Goal: Transaction & Acquisition: Purchase product/service

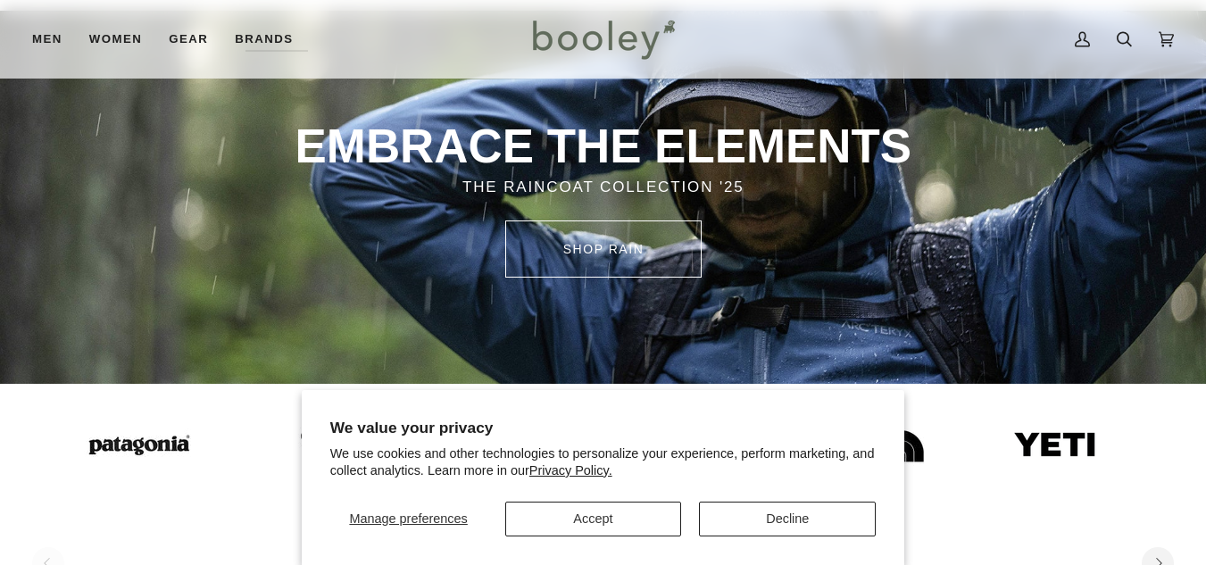
scroll to position [321, 0]
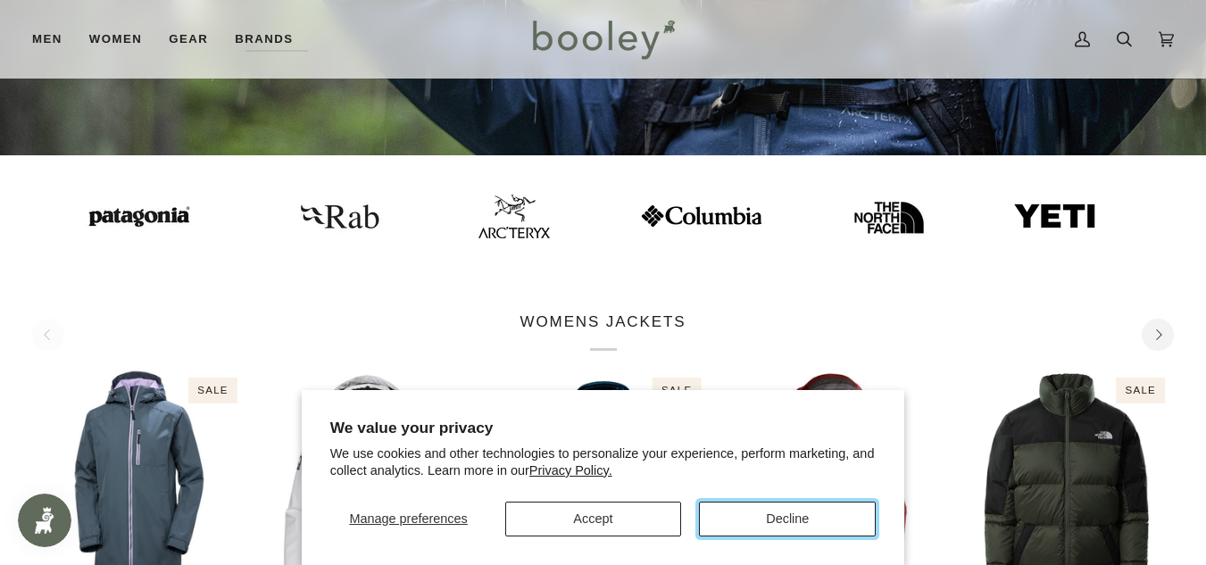
click at [790, 512] on button "Decline" at bounding box center [787, 519] width 177 height 35
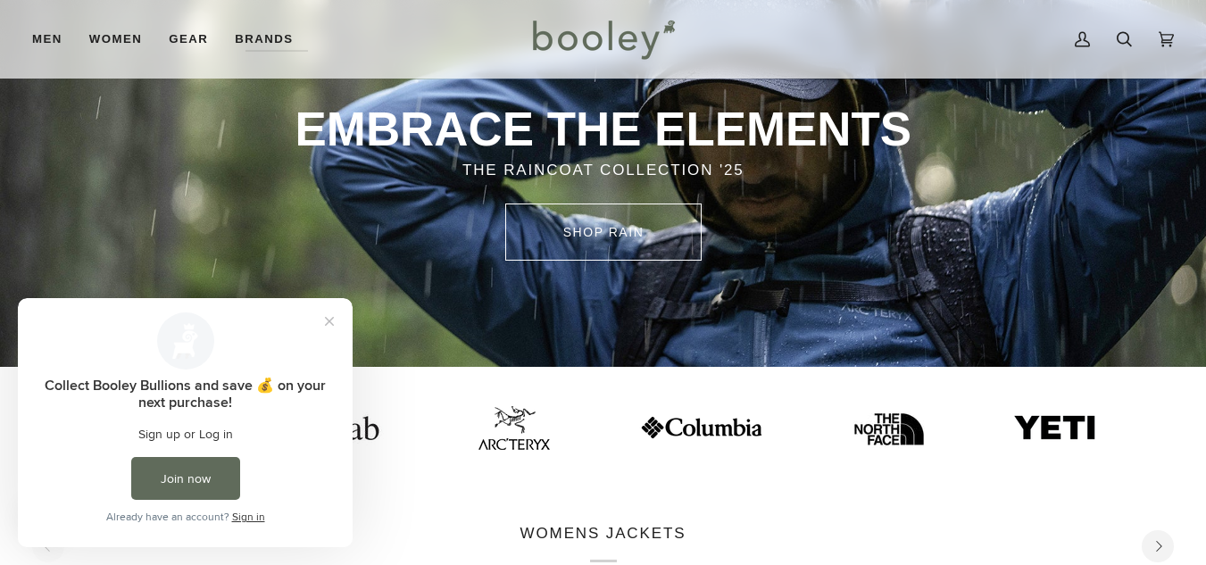
scroll to position [0, 0]
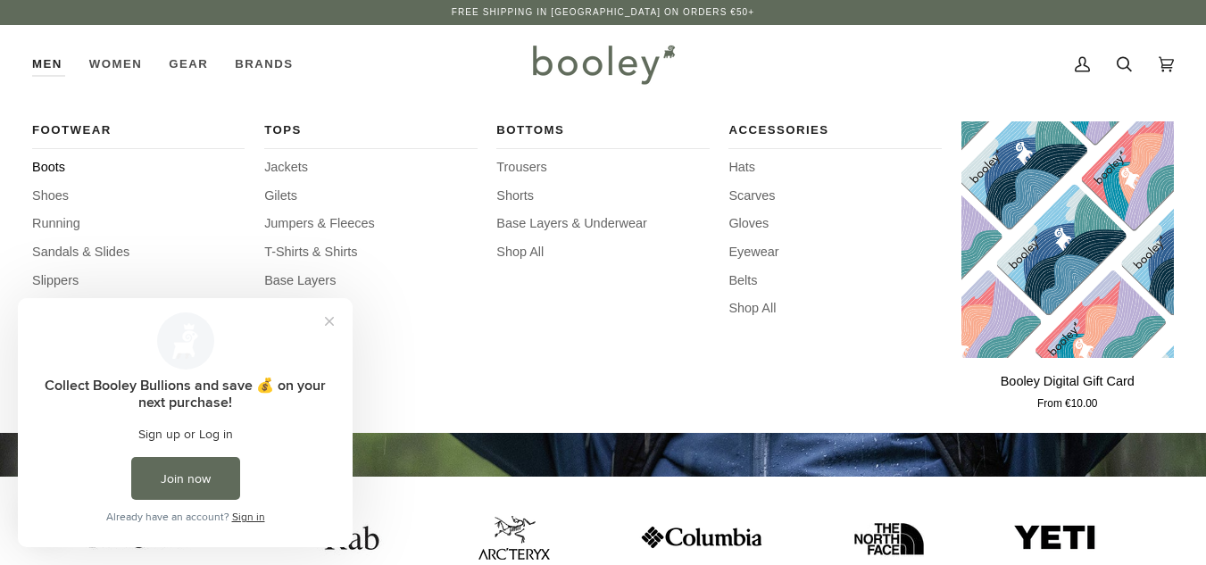
click at [43, 168] on span "Boots" at bounding box center [138, 168] width 213 height 20
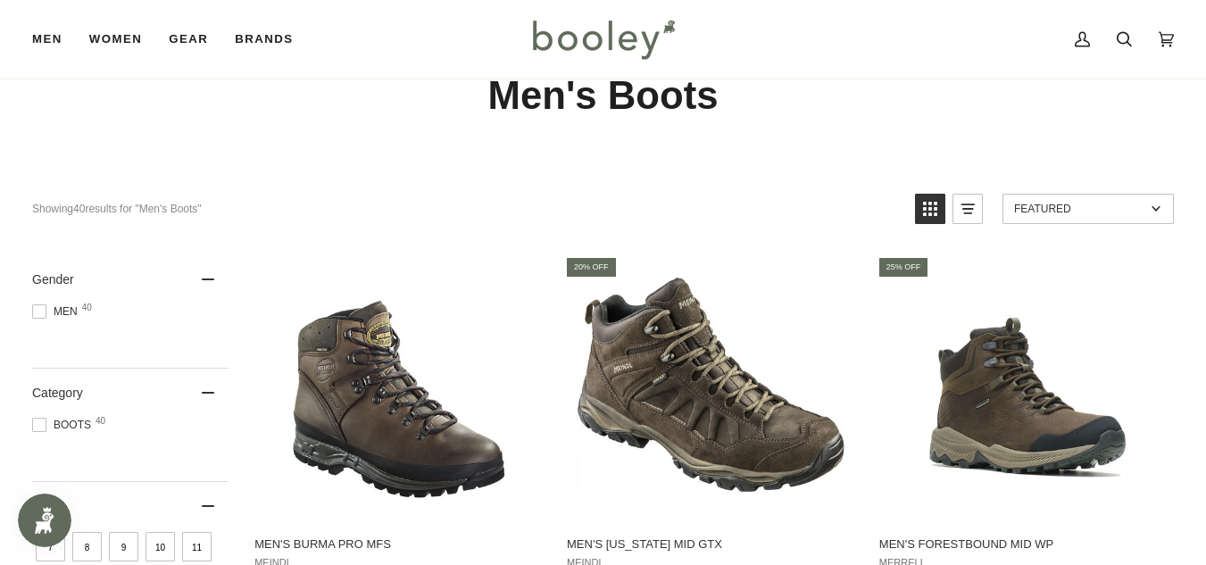
scroll to position [88, 0]
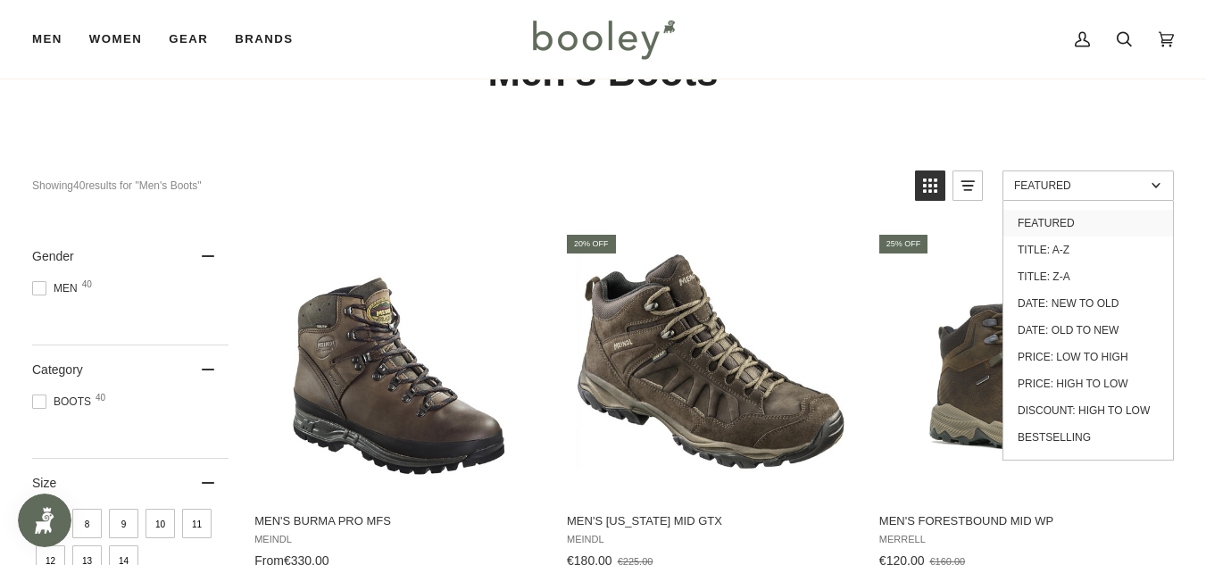
click at [1103, 354] on link "Price: Low to High" at bounding box center [1089, 357] width 170 height 27
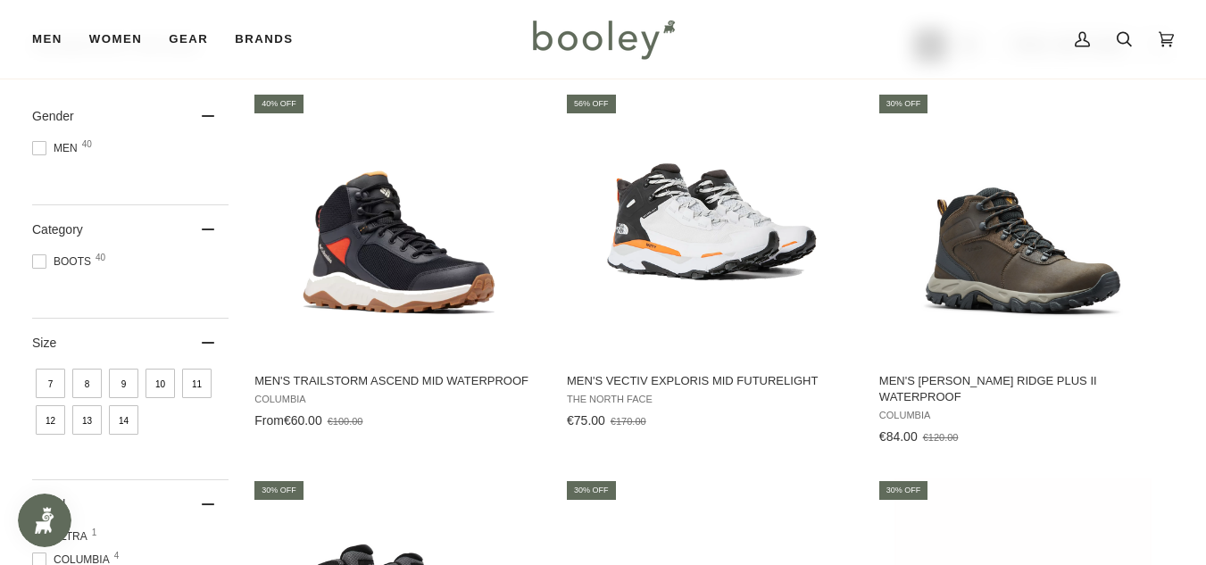
scroll to position [233, 0]
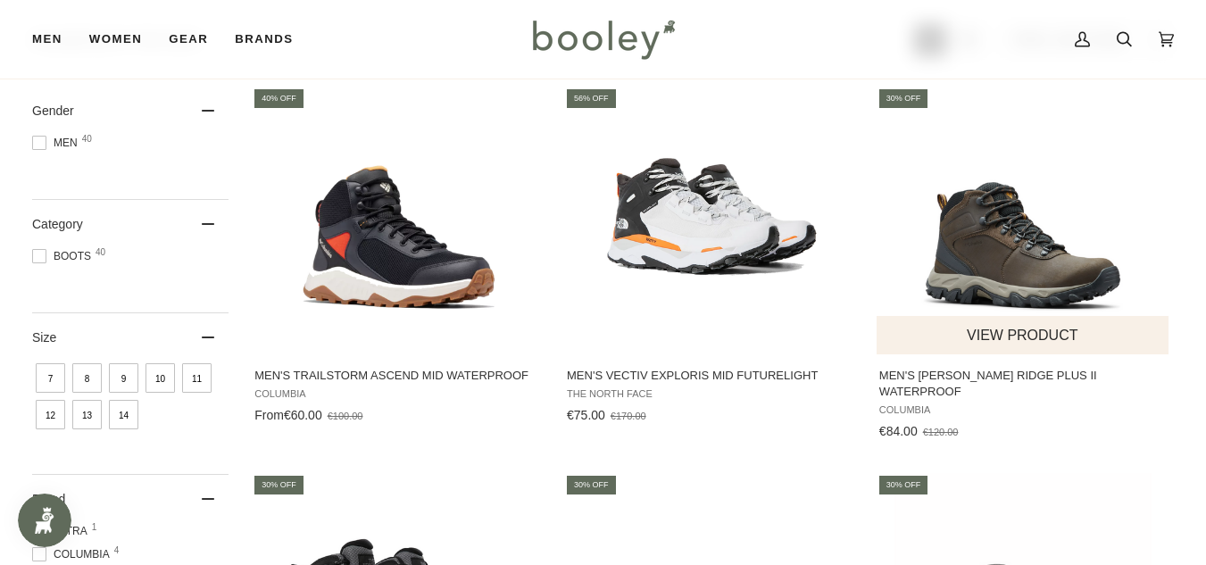
click at [1011, 333] on button "View product" at bounding box center [1023, 335] width 292 height 38
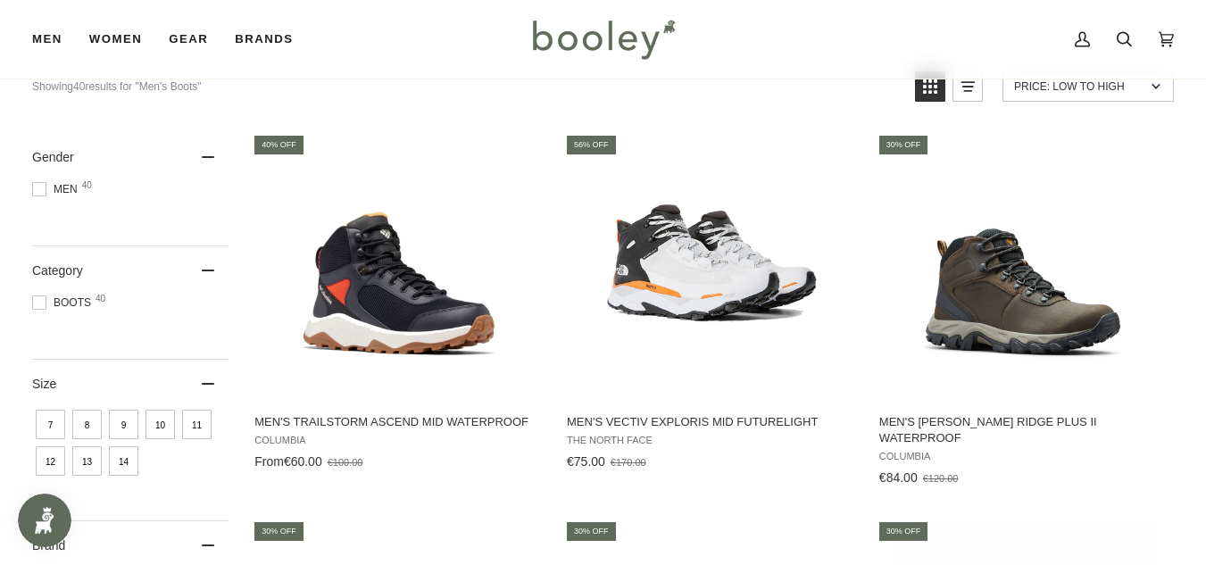
scroll to position [192, 0]
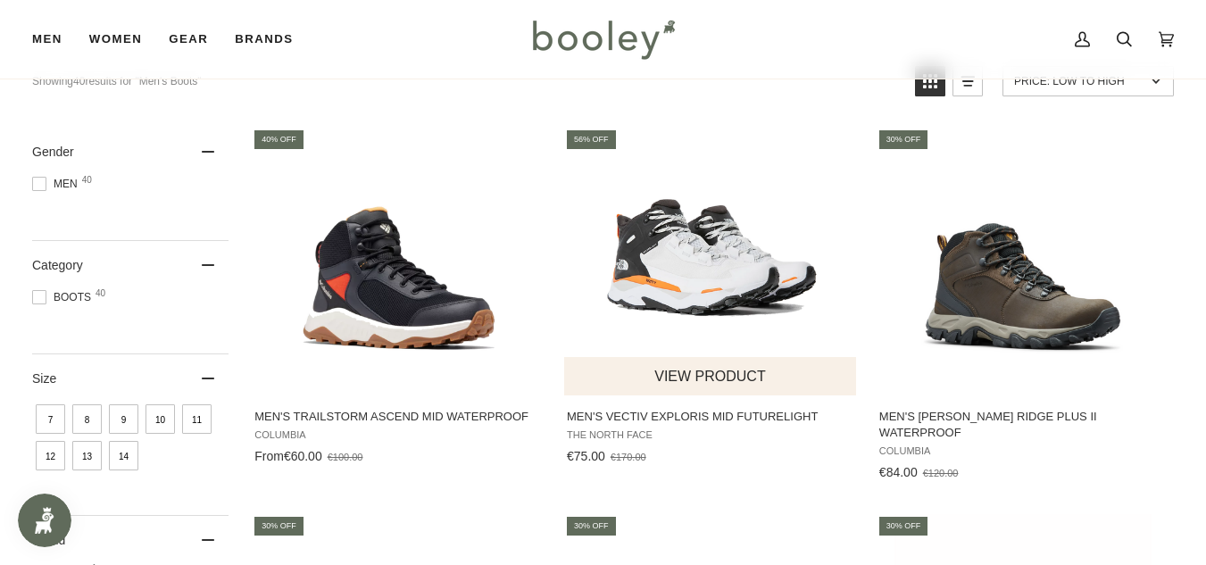
click at [731, 366] on button "View product" at bounding box center [710, 376] width 292 height 38
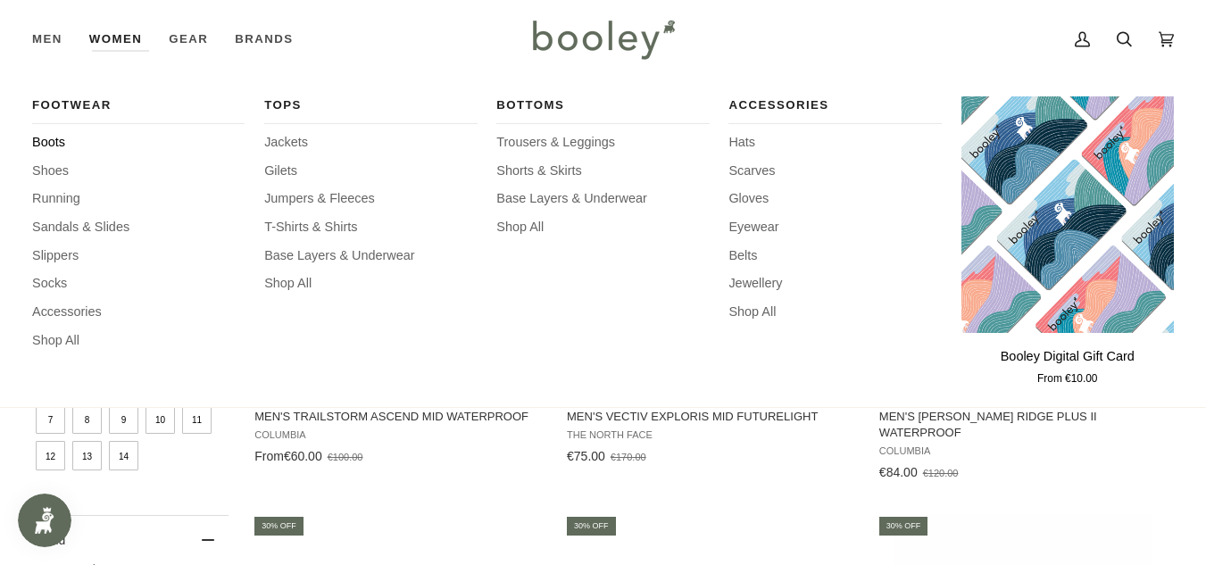
click at [79, 138] on span "Boots" at bounding box center [138, 143] width 213 height 20
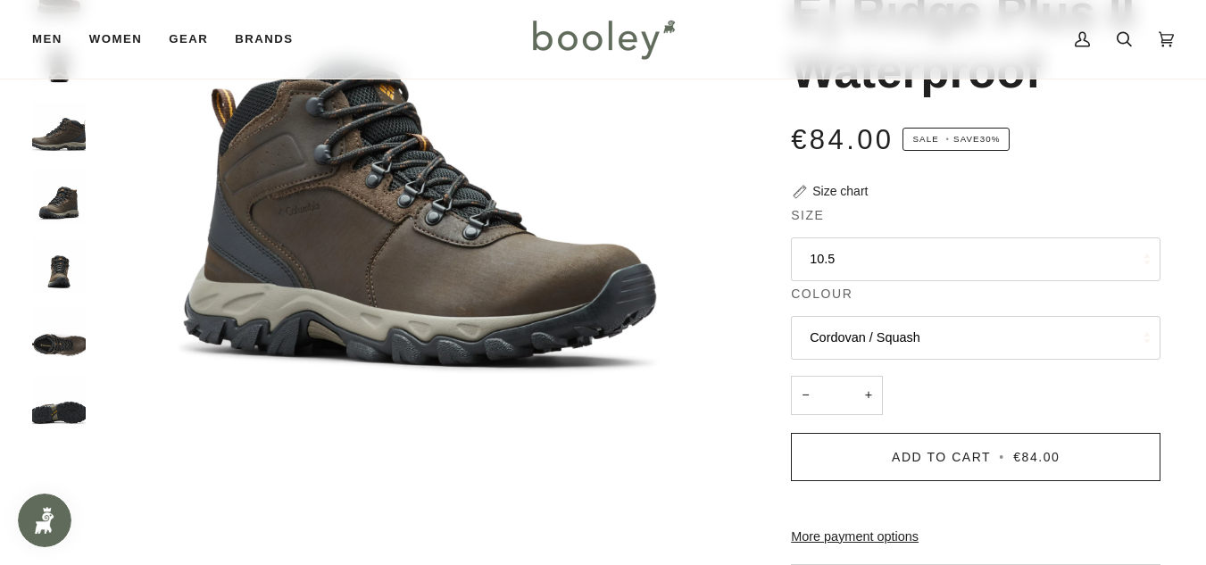
scroll to position [304, 0]
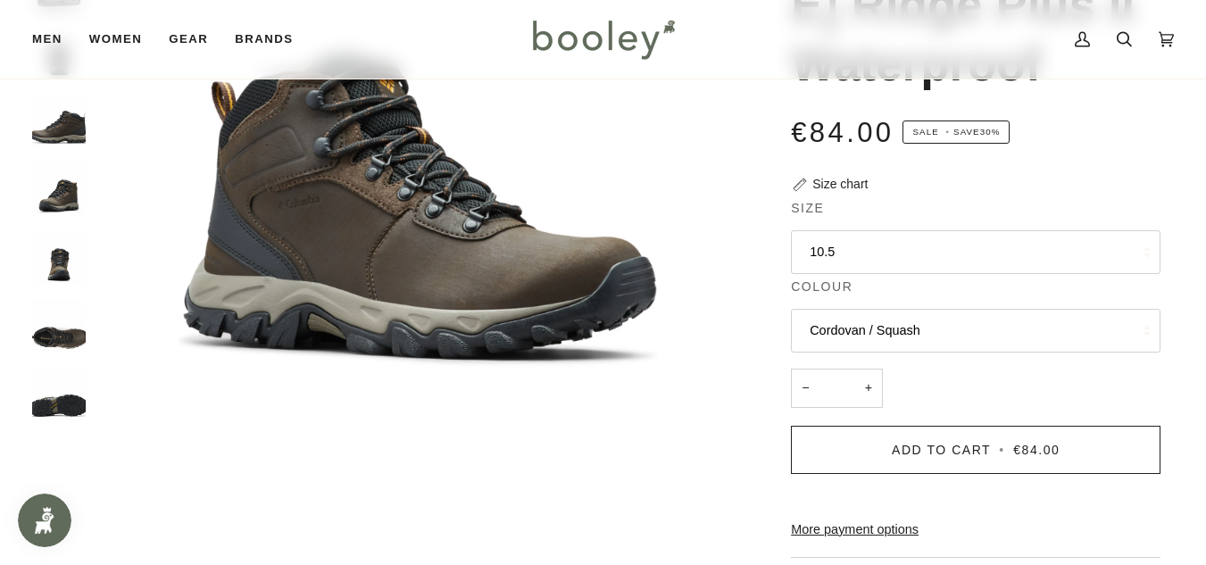
click at [945, 309] on button "Cordovan / Squash" at bounding box center [976, 331] width 370 height 44
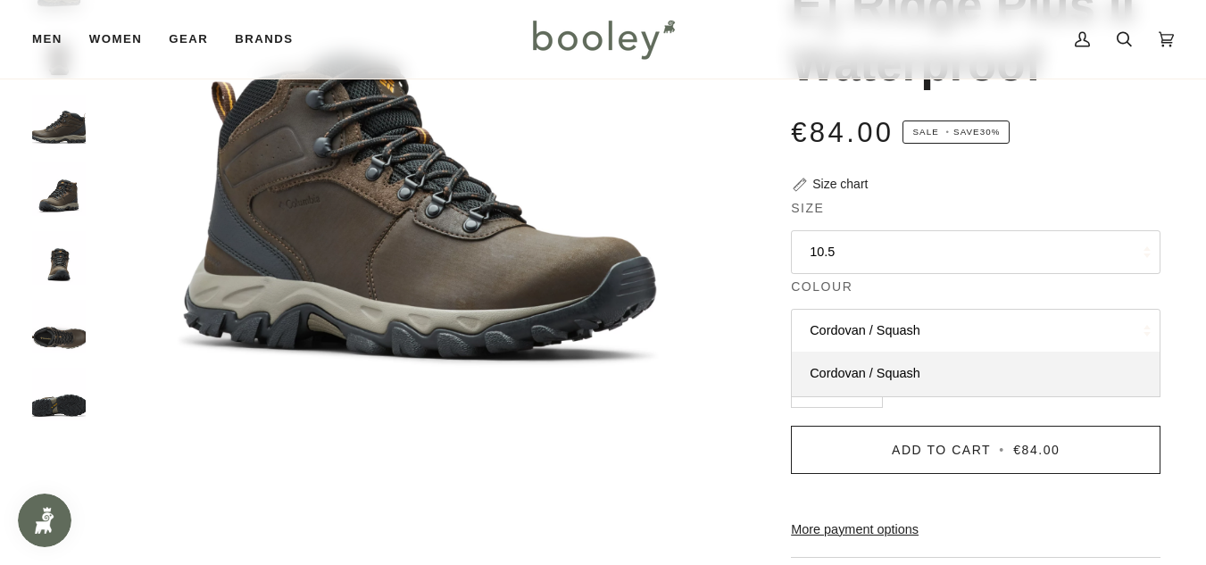
click at [923, 230] on button "10.5" at bounding box center [976, 252] width 370 height 44
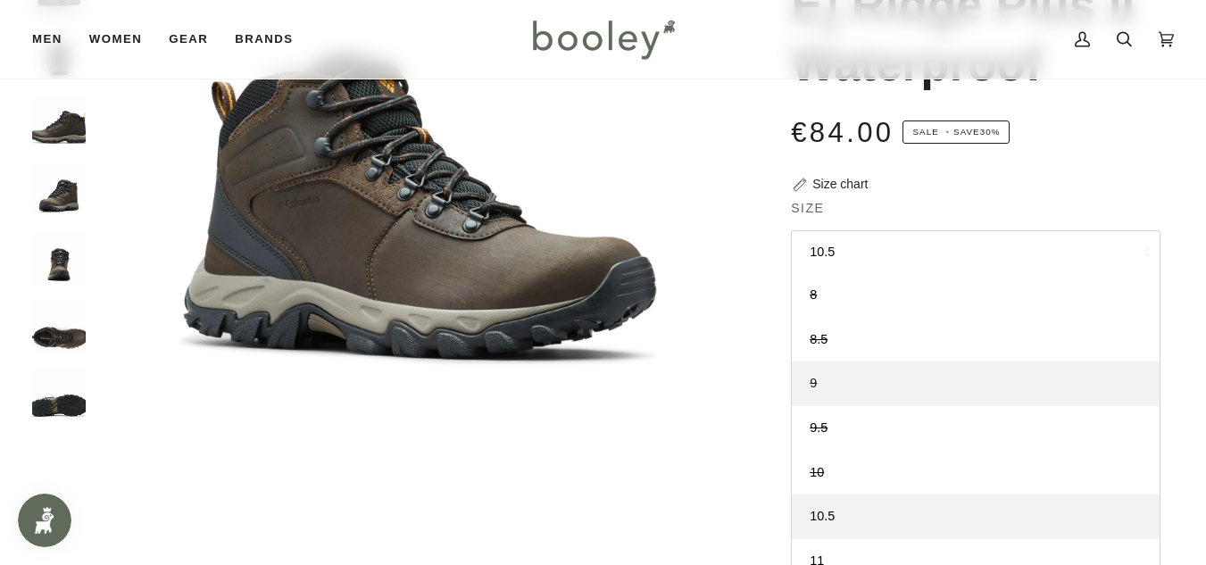
click at [837, 362] on link "9" at bounding box center [976, 384] width 368 height 45
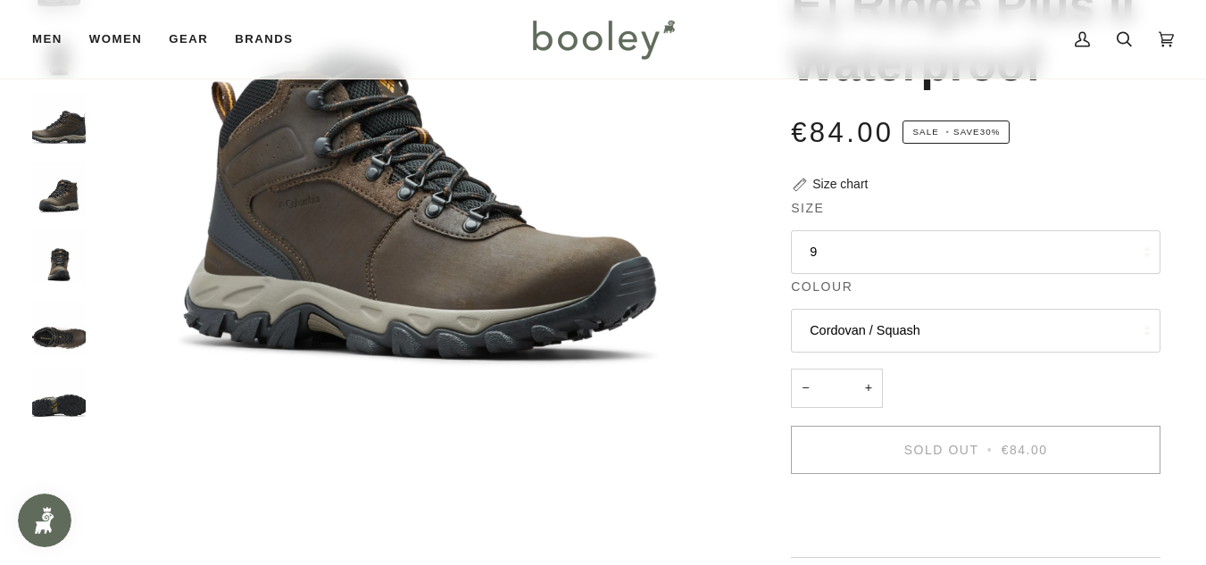
click at [41, 391] on img "Columbia Men's Newton Ridge Plus II Waterproof Cordovan / Squash - Booley Galway" at bounding box center [59, 395] width 54 height 54
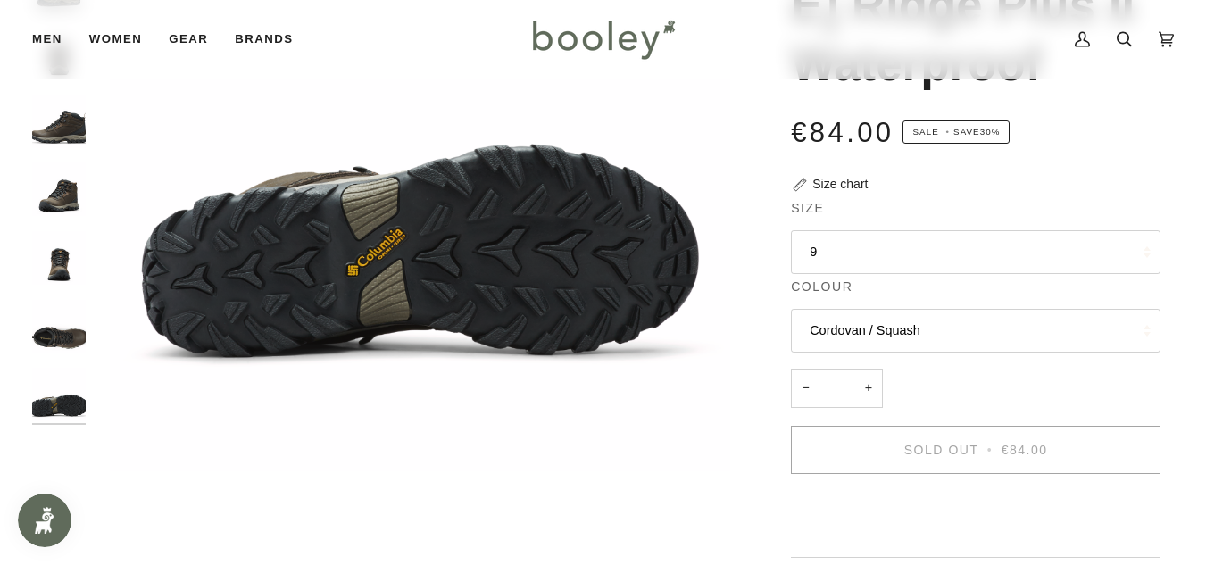
click at [38, 356] on div at bounding box center [63, 129] width 63 height 616
click at [62, 319] on img "Columbia Men's Newton Ridge Plus II Waterproof Cordovan / Squash - Booley Galway" at bounding box center [59, 327] width 54 height 54
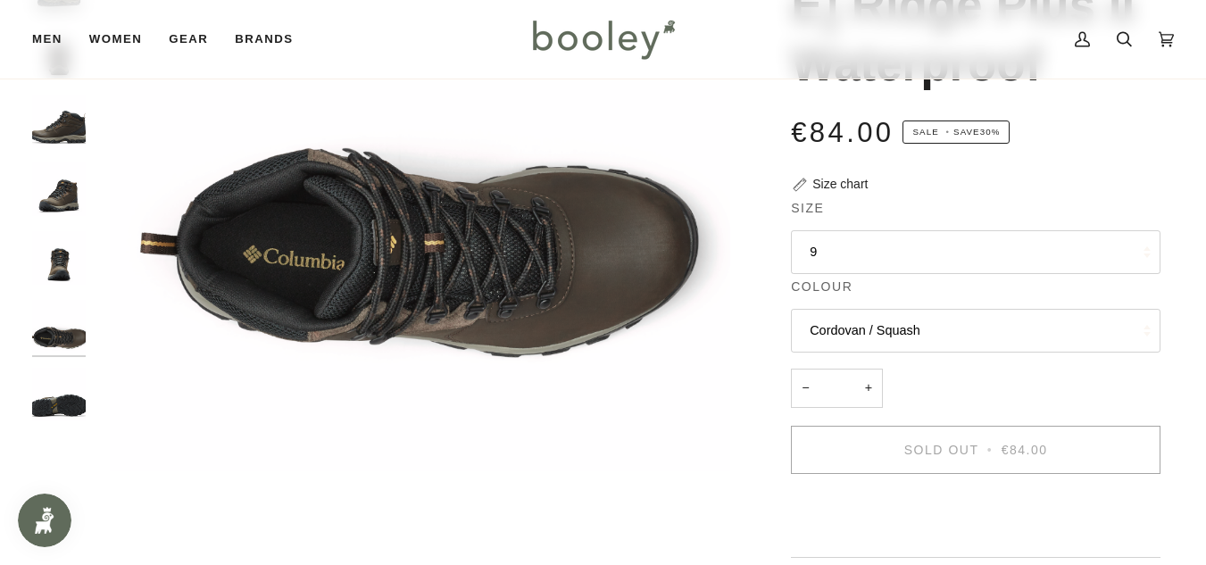
click at [56, 274] on img "Columbia Men's Newton Ridge Plus II Waterproof Cordovan / Squash - Booley Galway" at bounding box center [59, 258] width 54 height 54
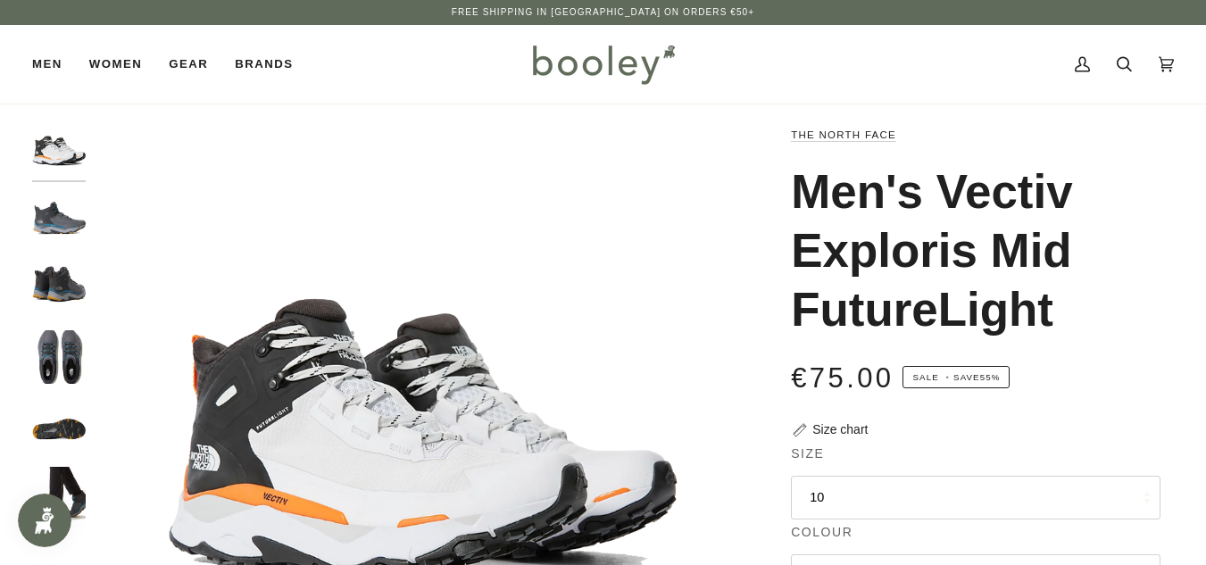
click at [993, 493] on button "10" at bounding box center [976, 498] width 370 height 44
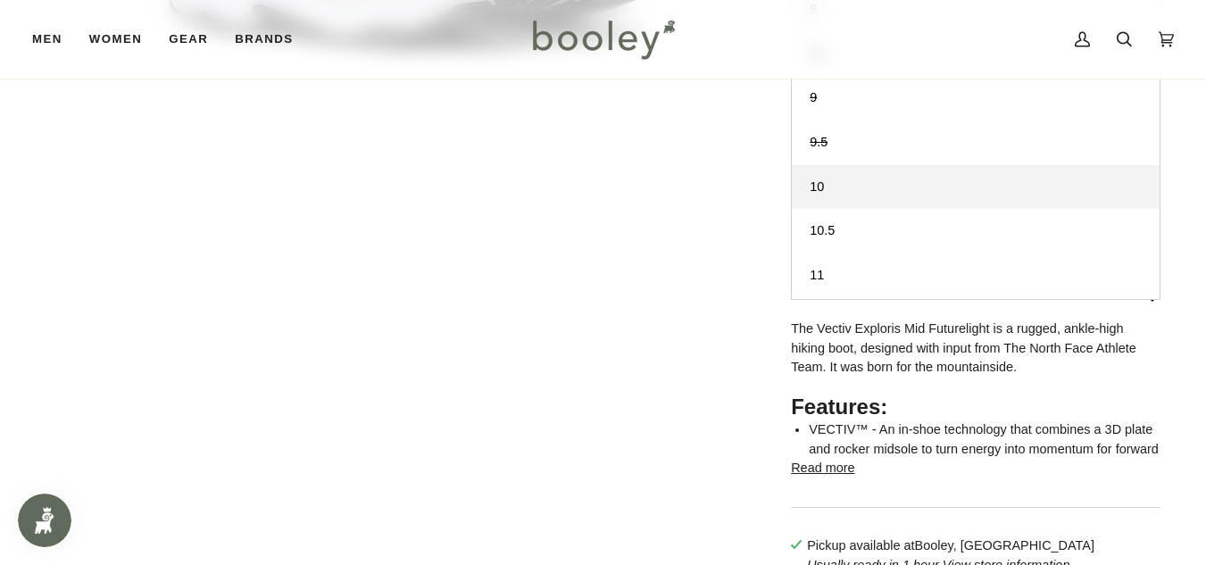
scroll to position [538, 0]
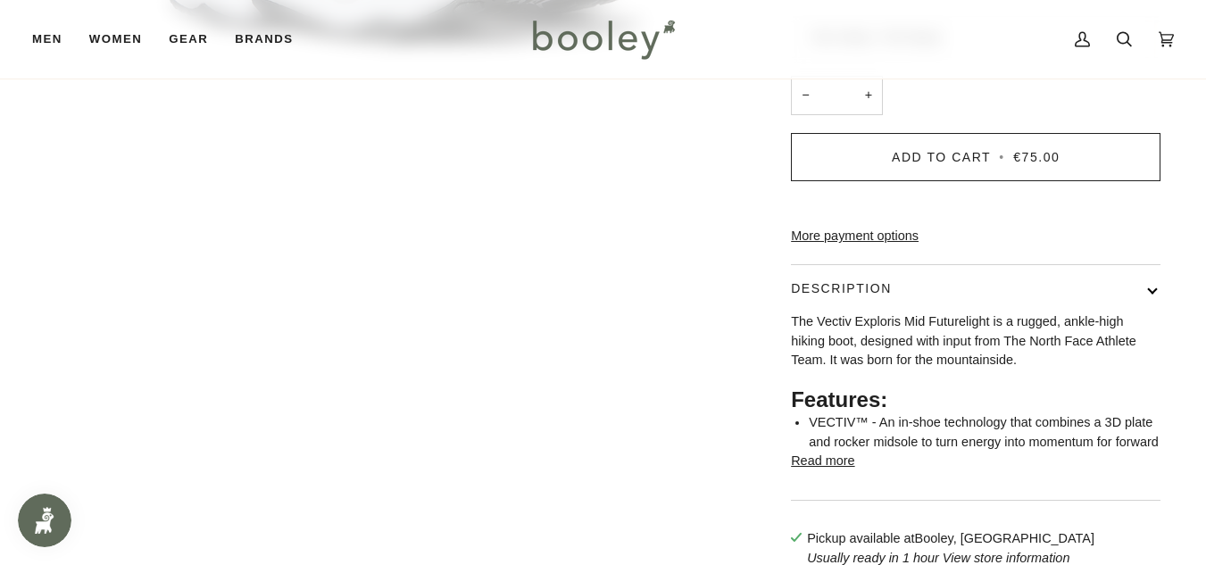
click at [829, 471] on button "Read more" at bounding box center [822, 462] width 63 height 20
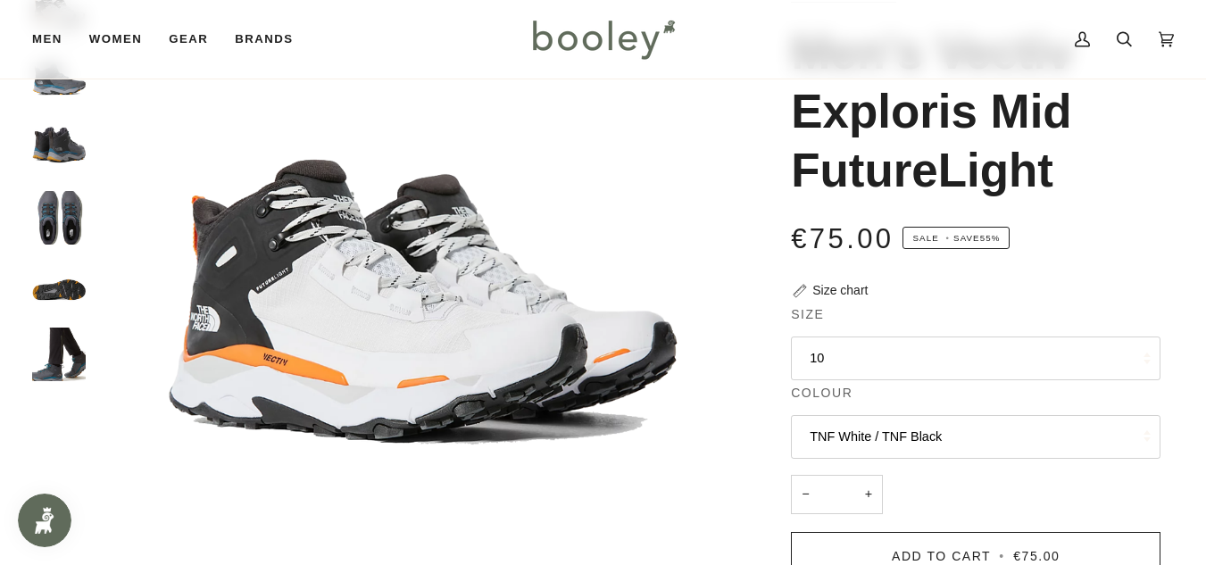
scroll to position [144, 0]
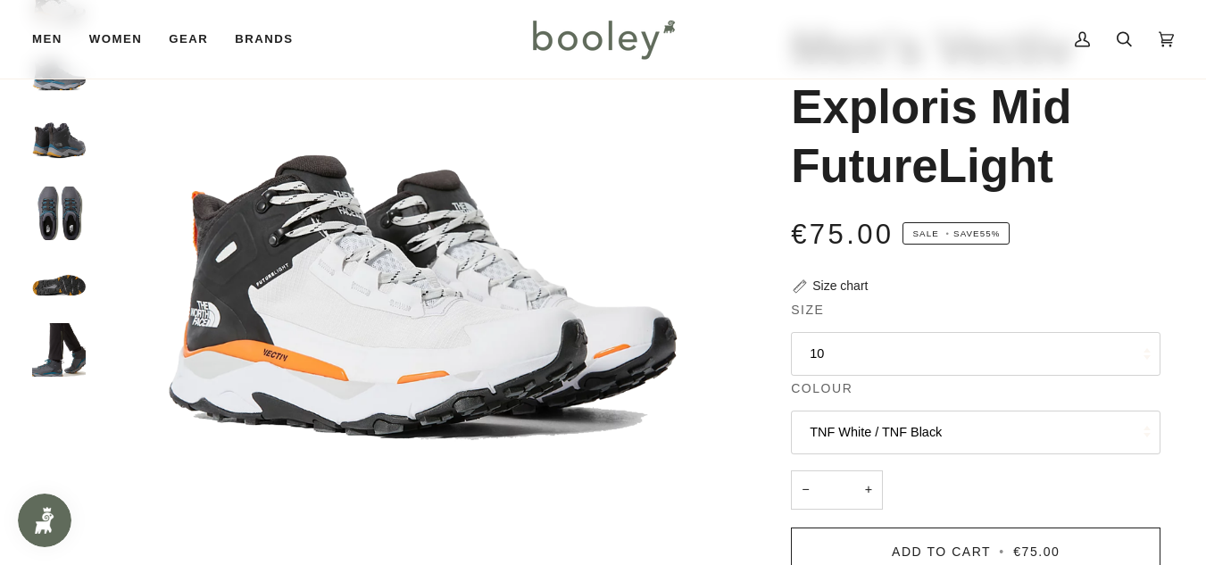
click at [871, 433] on button "TNF White / TNF Black" at bounding box center [976, 433] width 370 height 44
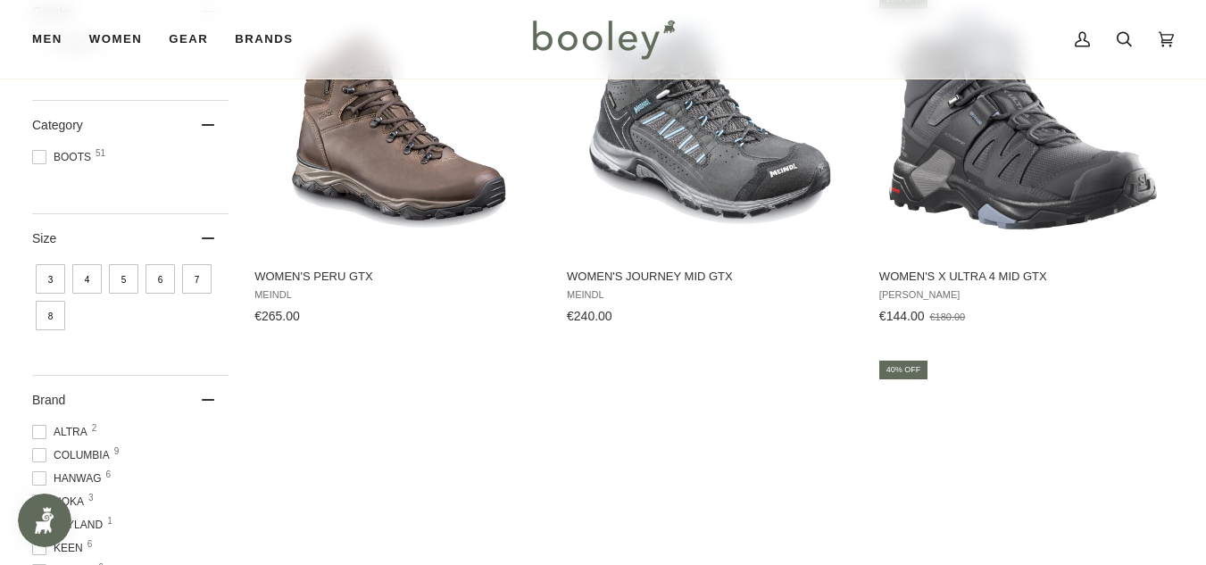
scroll to position [350, 0]
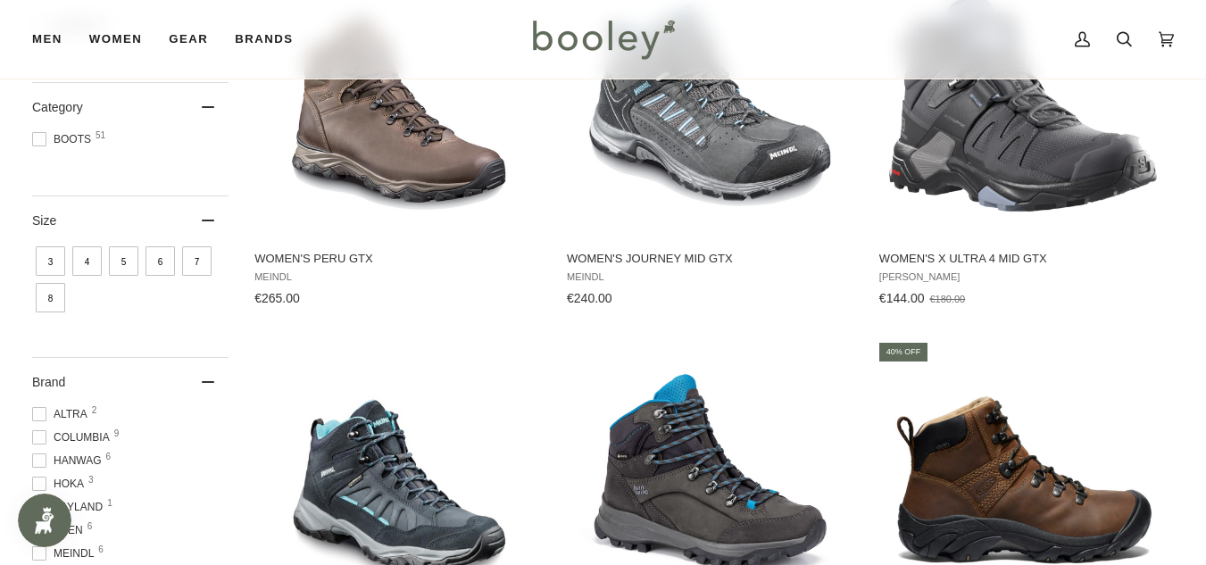
click at [206, 220] on icon at bounding box center [208, 221] width 13 height 2
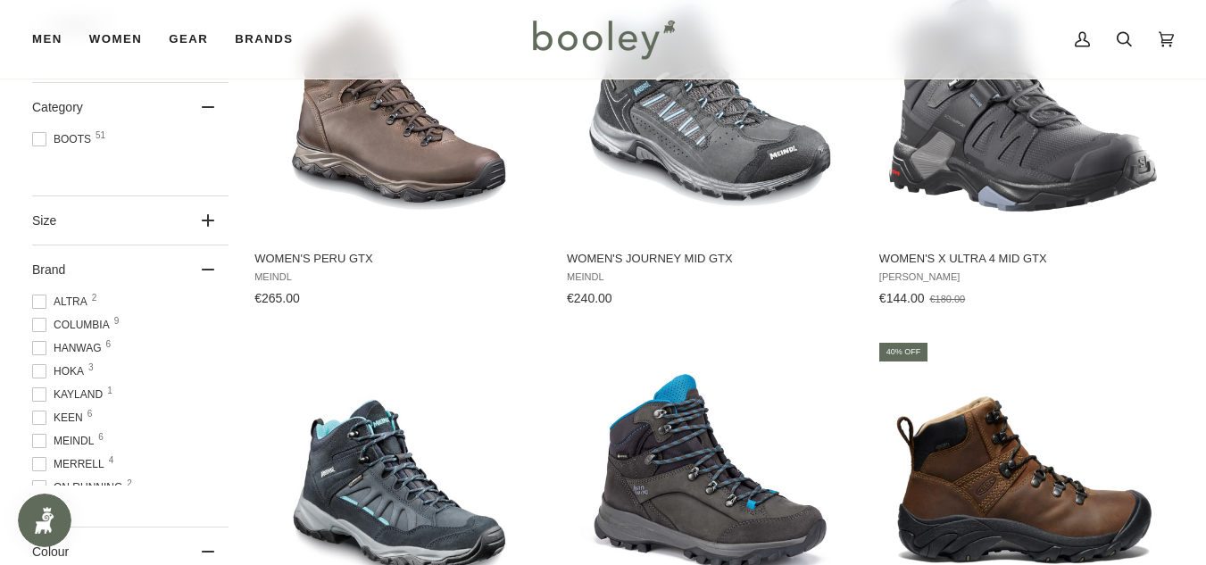
click at [206, 219] on icon at bounding box center [208, 220] width 13 height 13
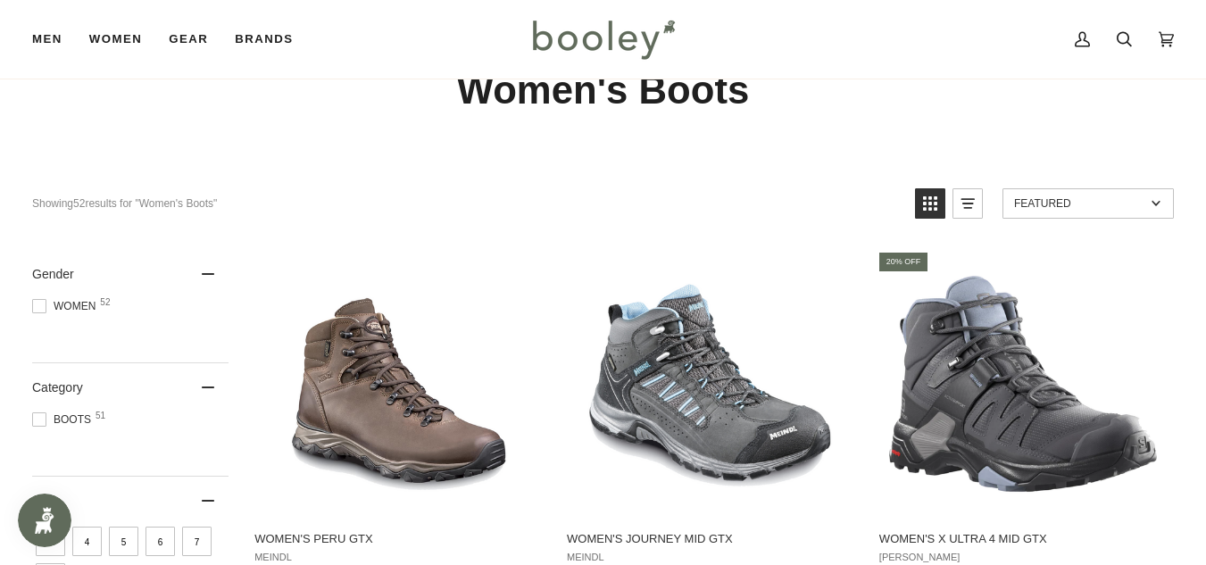
scroll to position [6, 0]
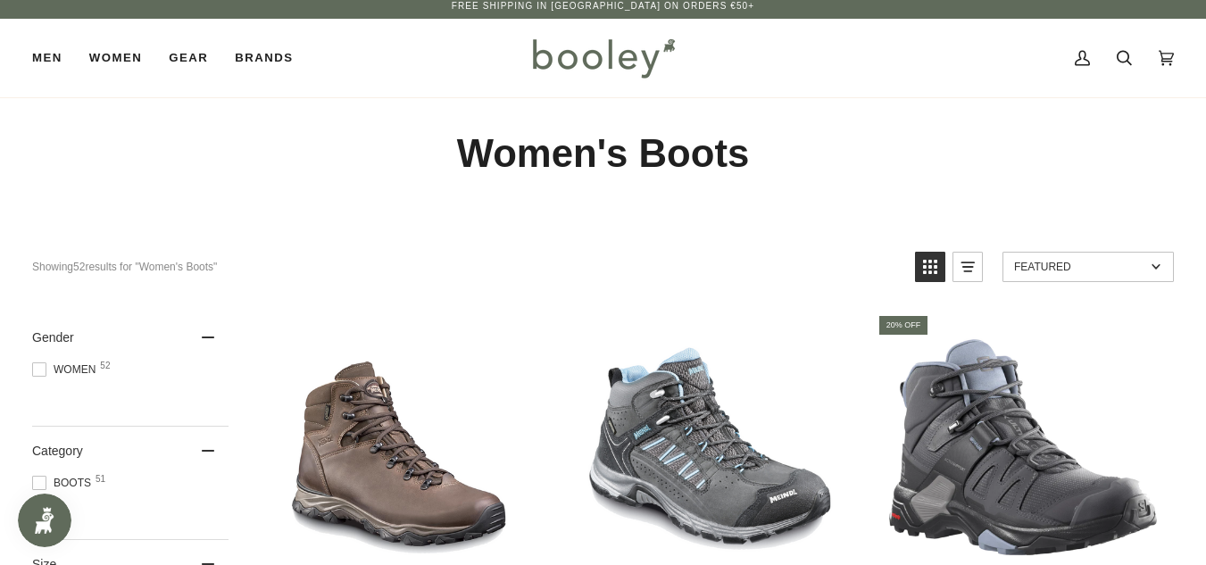
click at [216, 337] on div "Gender" at bounding box center [130, 337] width 196 height 48
click at [216, 338] on div "Gender" at bounding box center [130, 337] width 196 height 48
click at [41, 369] on span at bounding box center [39, 370] width 14 height 14
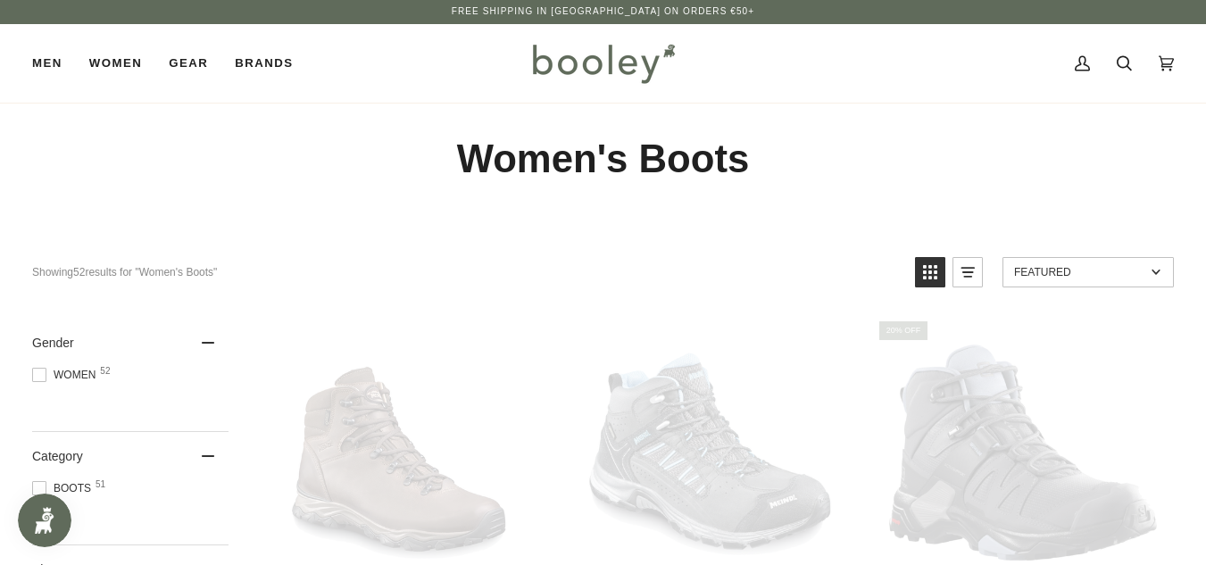
scroll to position [0, 0]
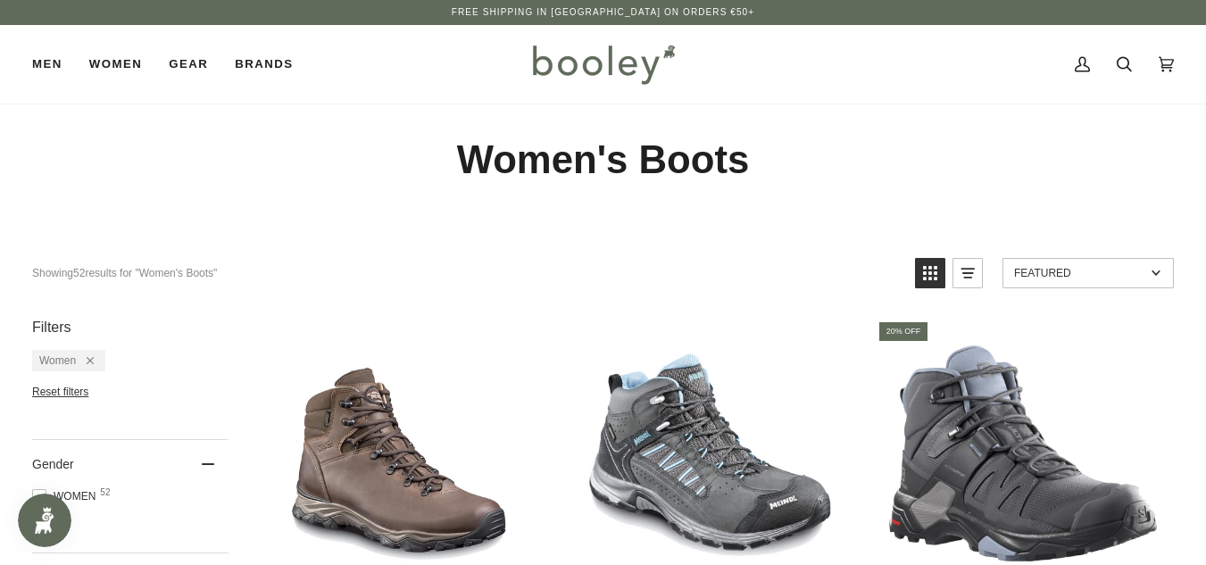
click at [63, 390] on span "Reset filters" at bounding box center [60, 392] width 56 height 13
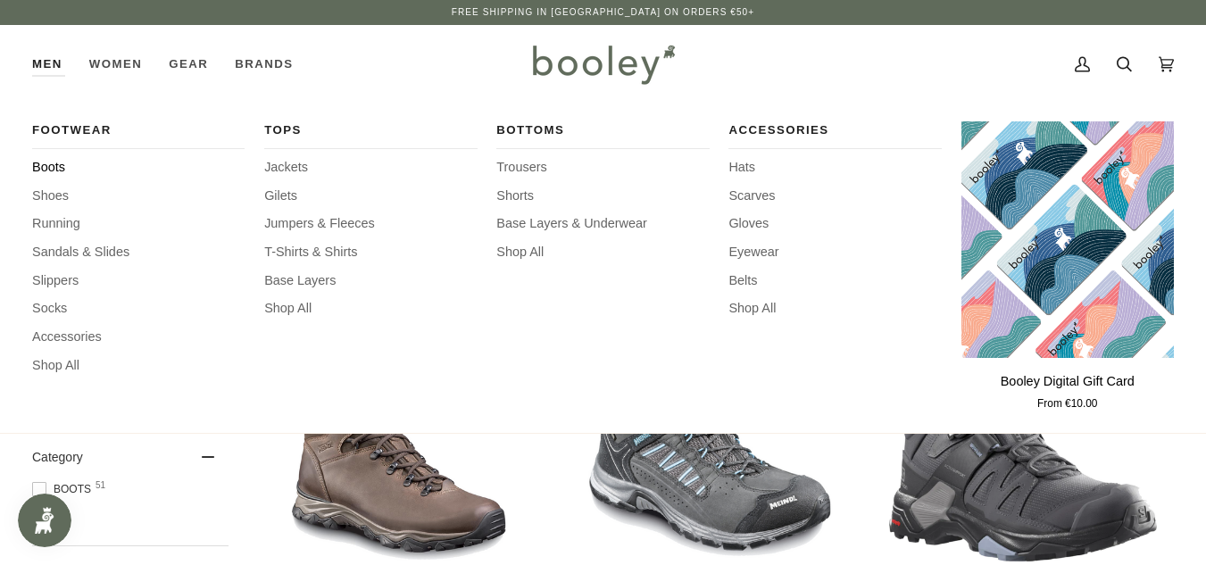
click at [53, 166] on span "Boots" at bounding box center [138, 168] width 213 height 20
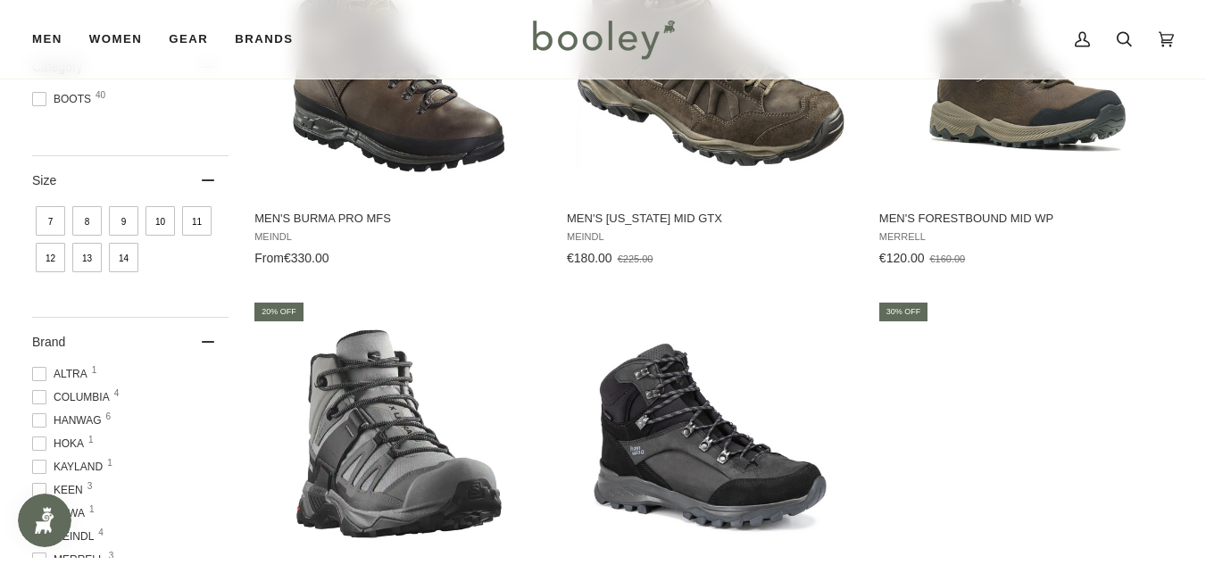
scroll to position [408, 0]
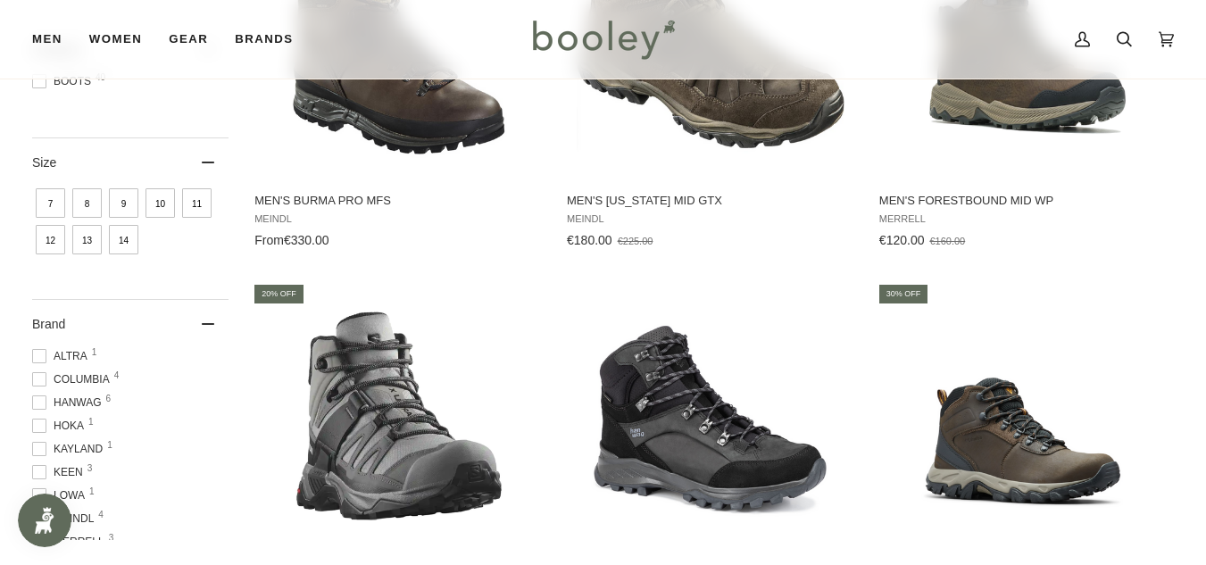
click at [124, 206] on span "9" at bounding box center [123, 202] width 29 height 29
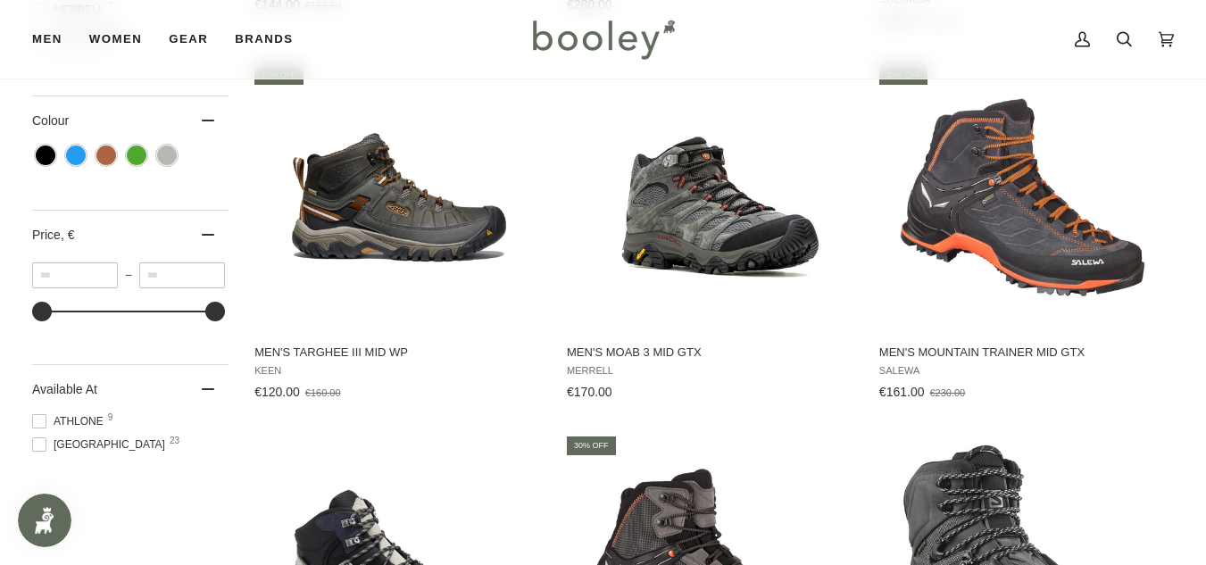
scroll to position [1020, 0]
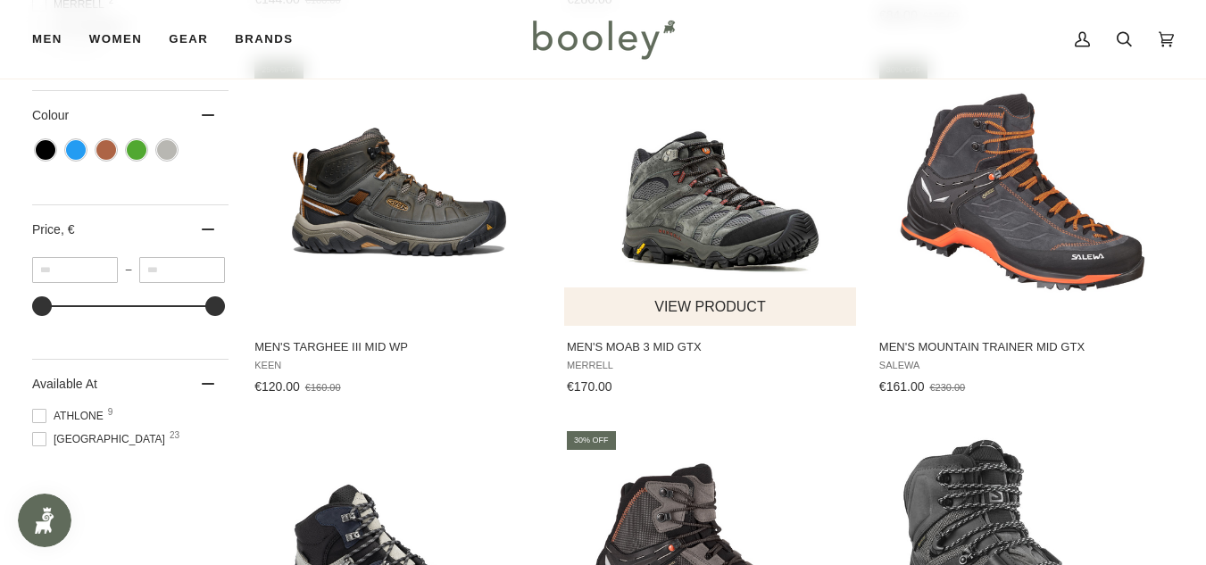
click at [711, 288] on button "View product" at bounding box center [710, 307] width 292 height 38
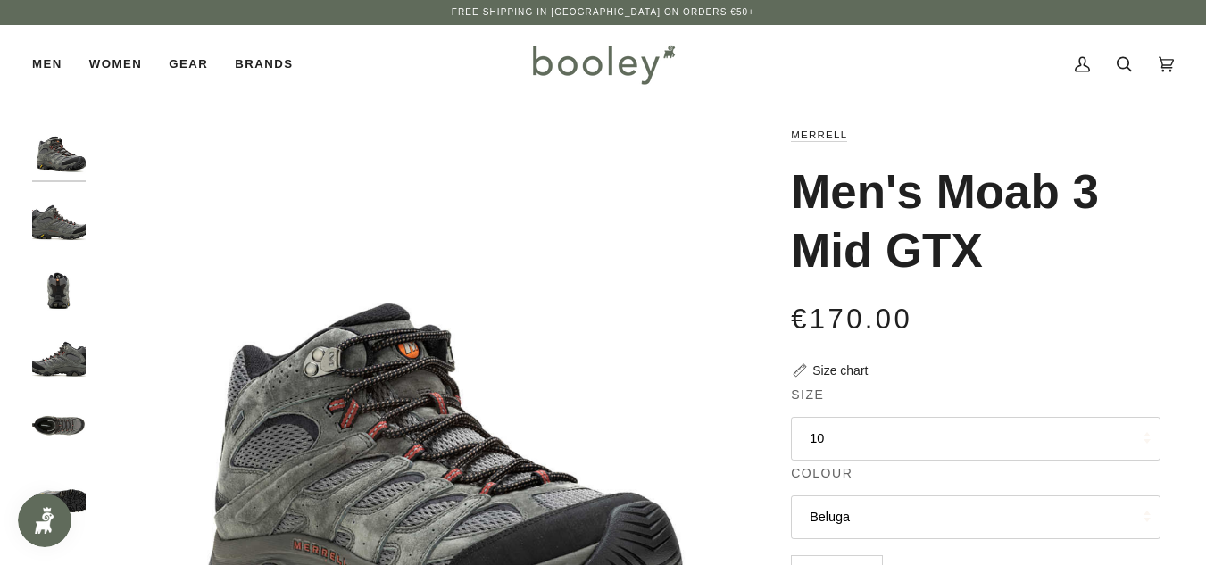
click at [847, 446] on button "10" at bounding box center [976, 439] width 370 height 44
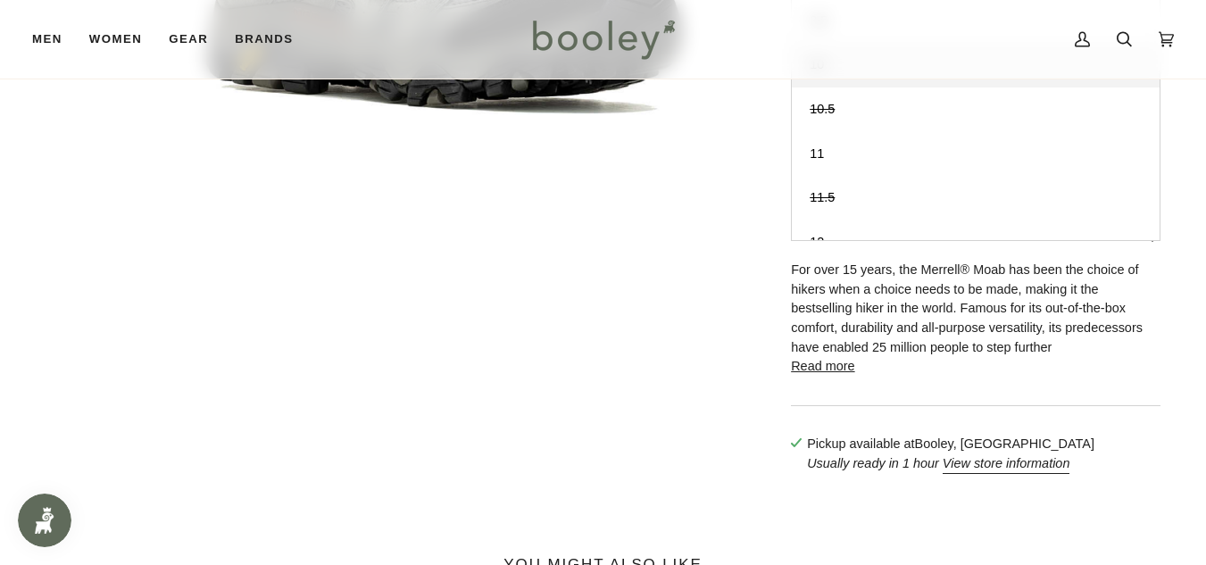
scroll to position [535, 0]
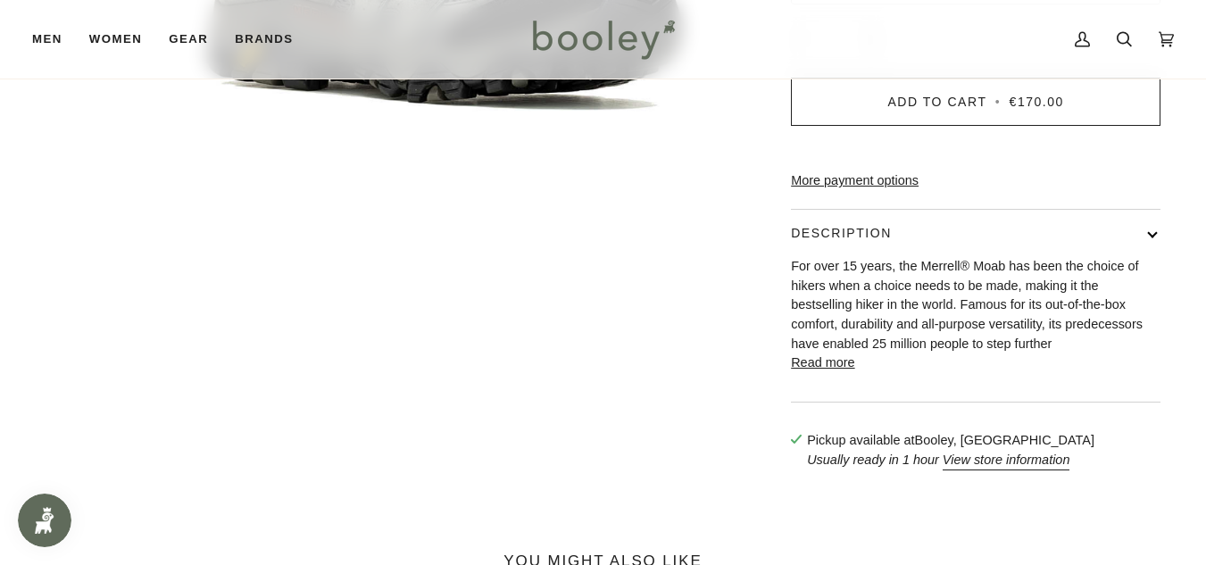
click at [812, 373] on button "Read more" at bounding box center [822, 364] width 63 height 20
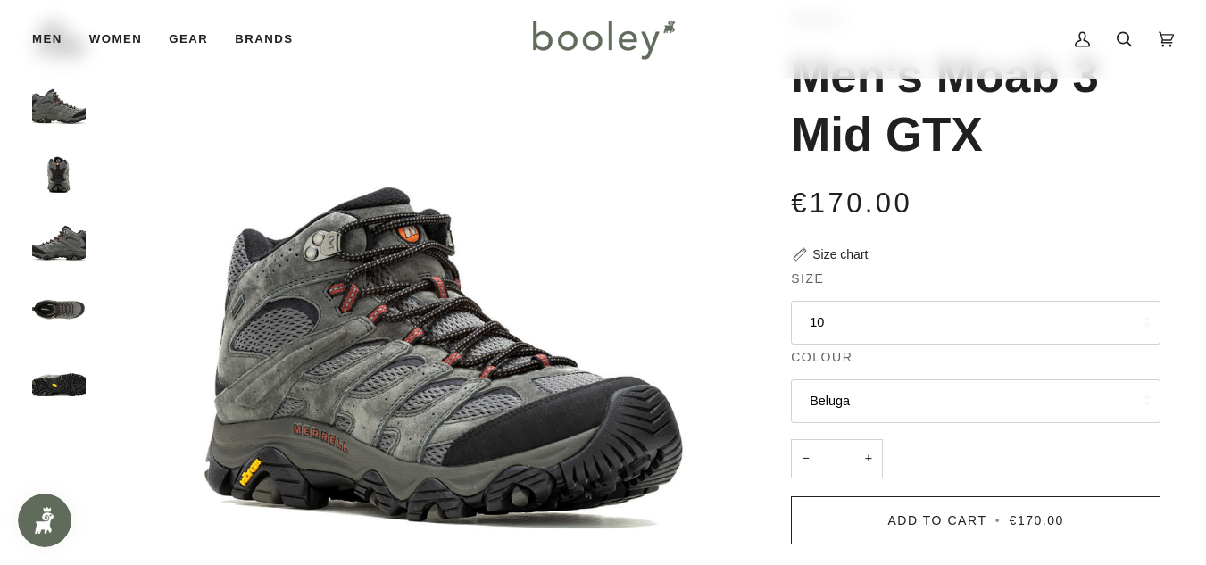
scroll to position [107, 0]
